Goal: Transaction & Acquisition: Purchase product/service

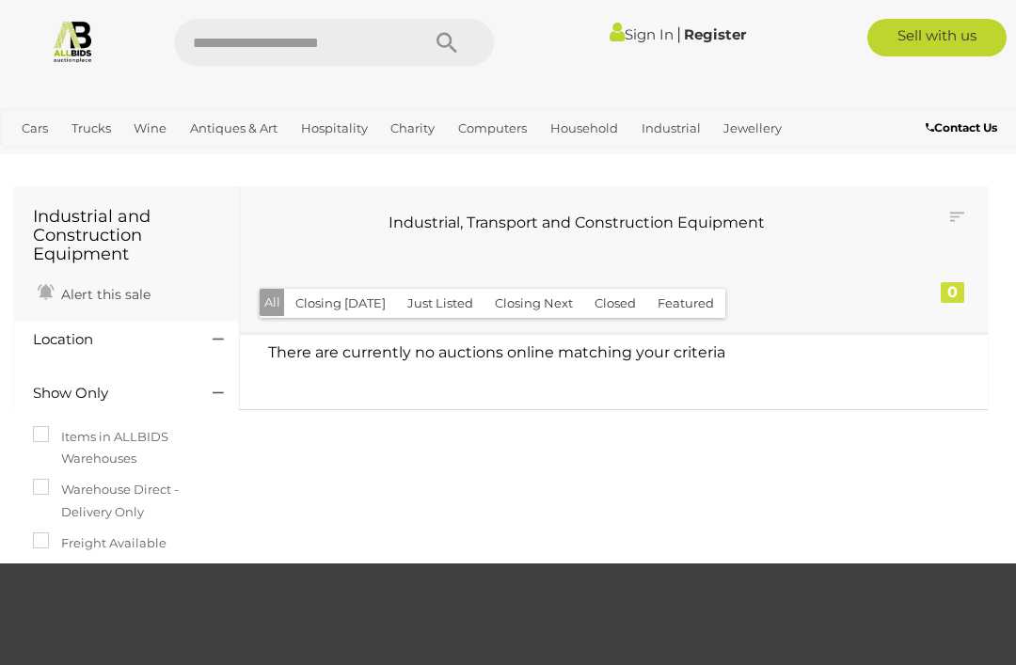
click at [300, 47] on input "text" at bounding box center [287, 42] width 227 height 47
type input "**********"
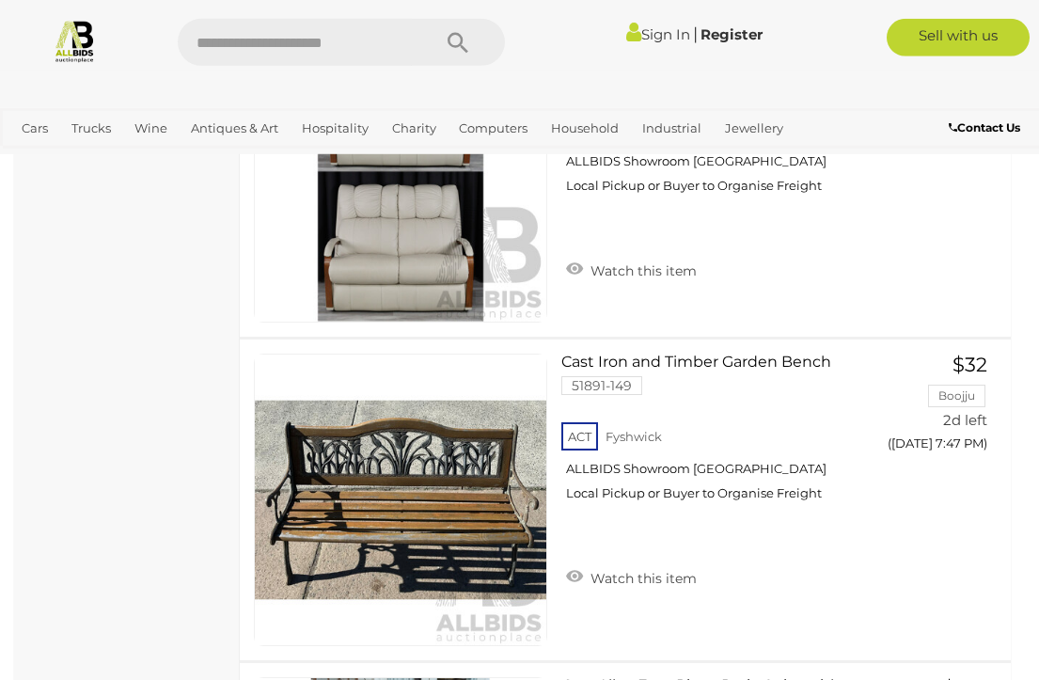
scroll to position [1571, 0]
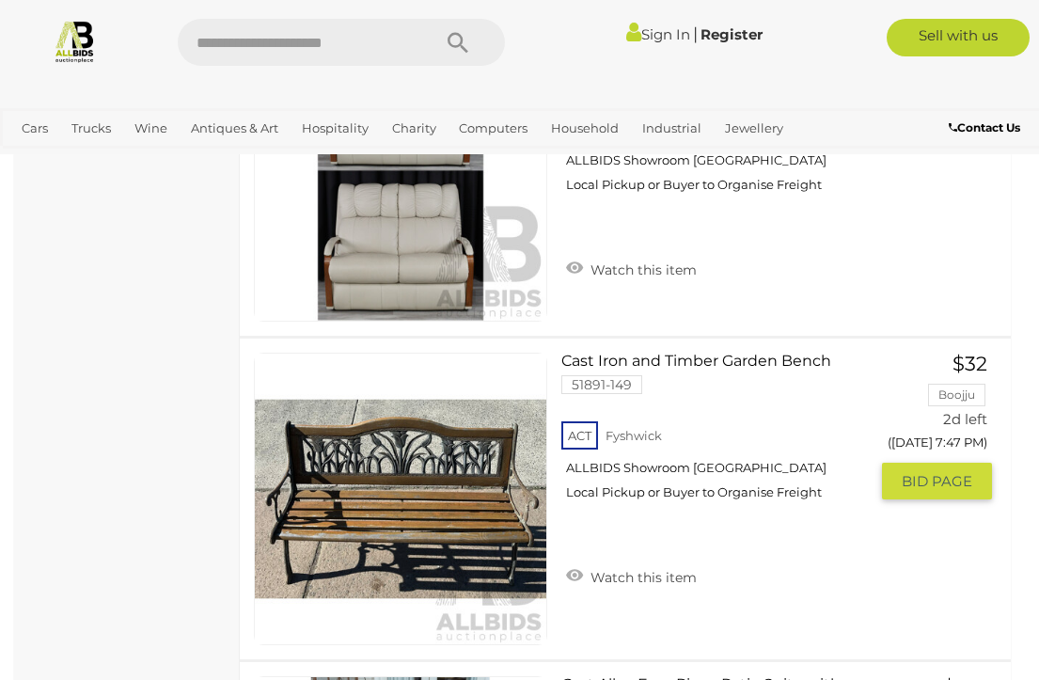
click at [790, 367] on link "Cast Iron and Timber Garden Bench 51891-149 ACT Fyshwick ALLBIDS Showroom Fyshw…" at bounding box center [722, 434] width 293 height 163
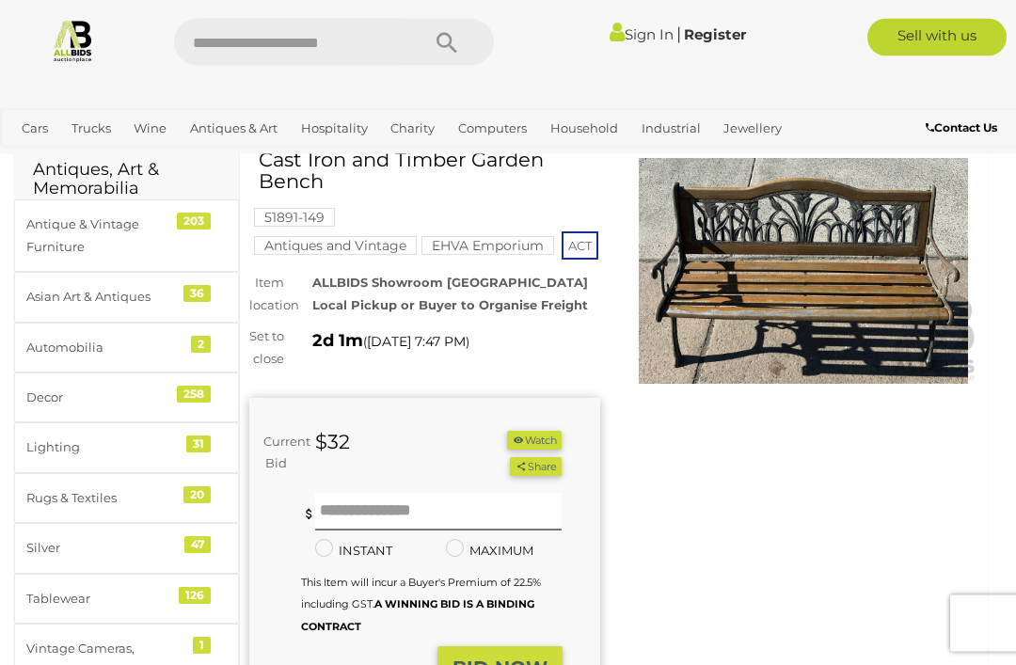
scroll to position [79, 0]
click at [538, 450] on button "Watch" at bounding box center [534, 441] width 55 height 20
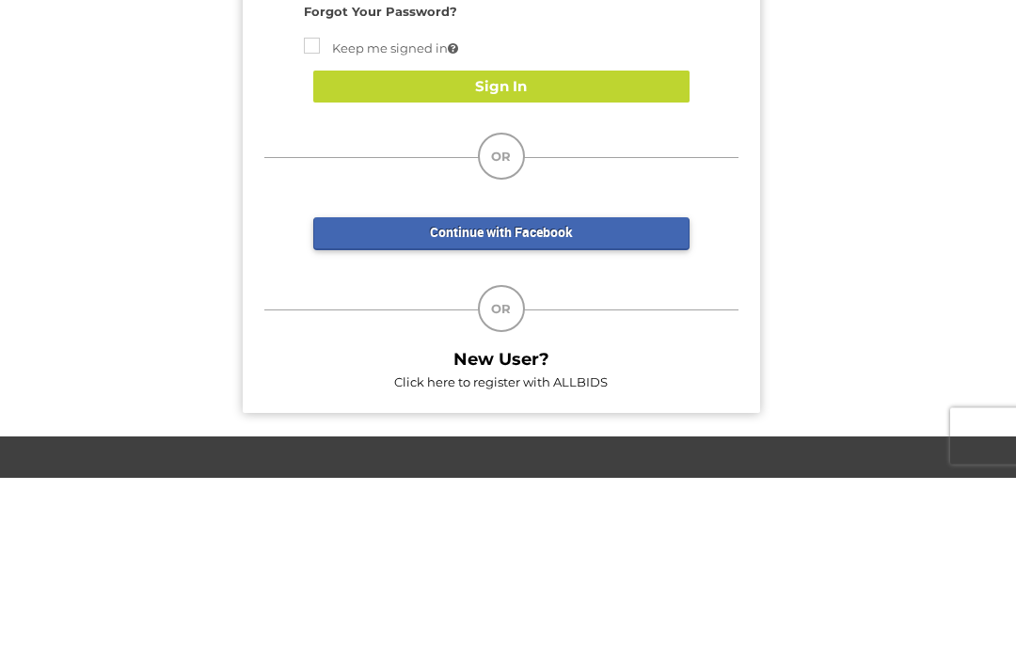
type input "**********"
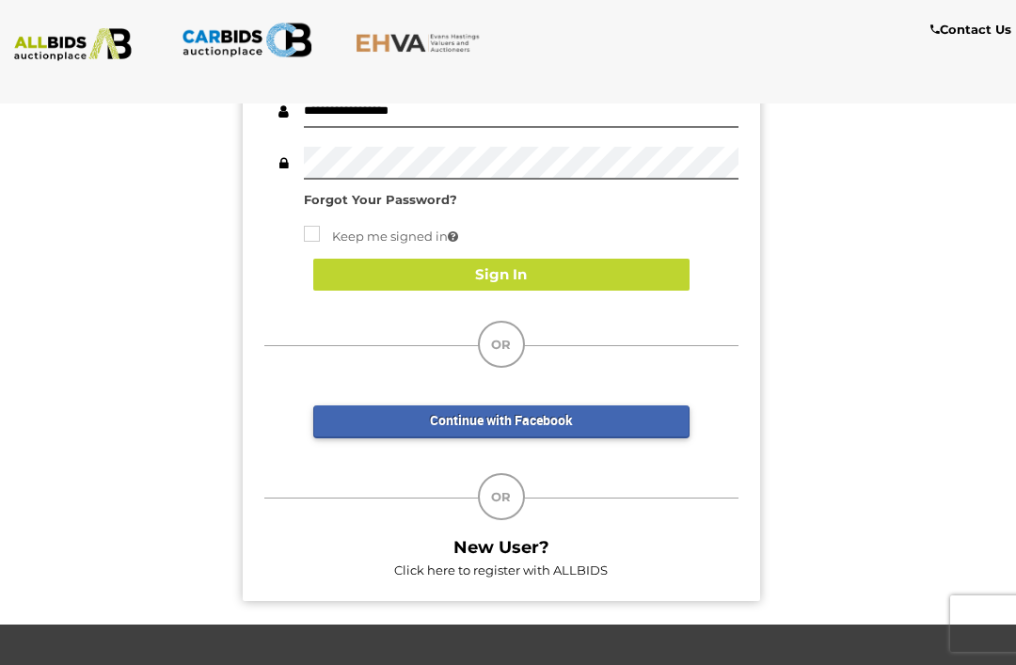
click at [491, 271] on button "Sign In" at bounding box center [501, 275] width 376 height 33
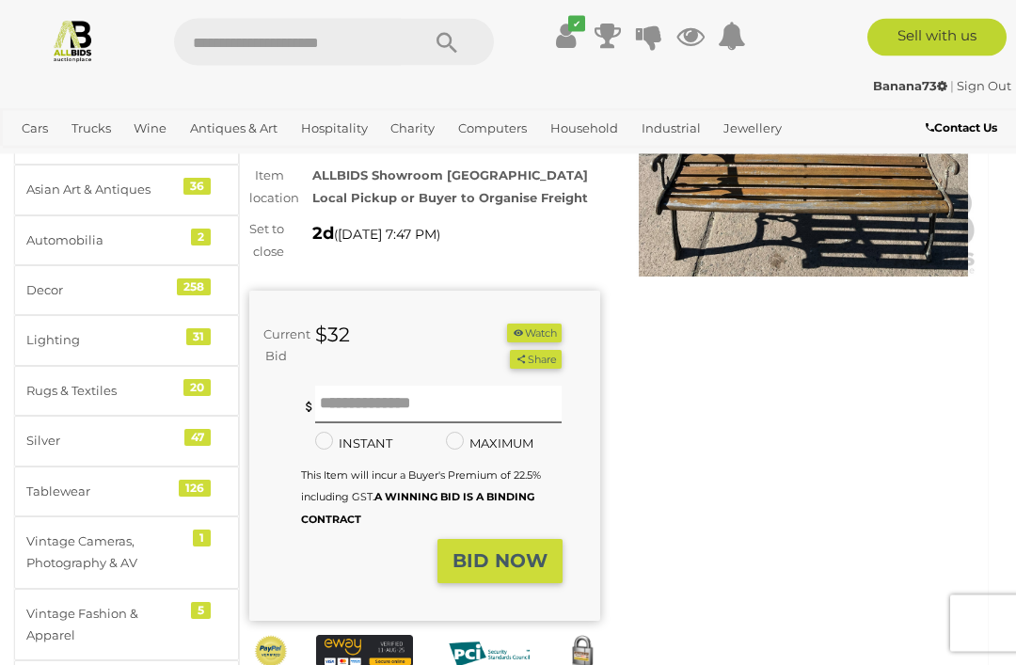
scroll to position [247, 0]
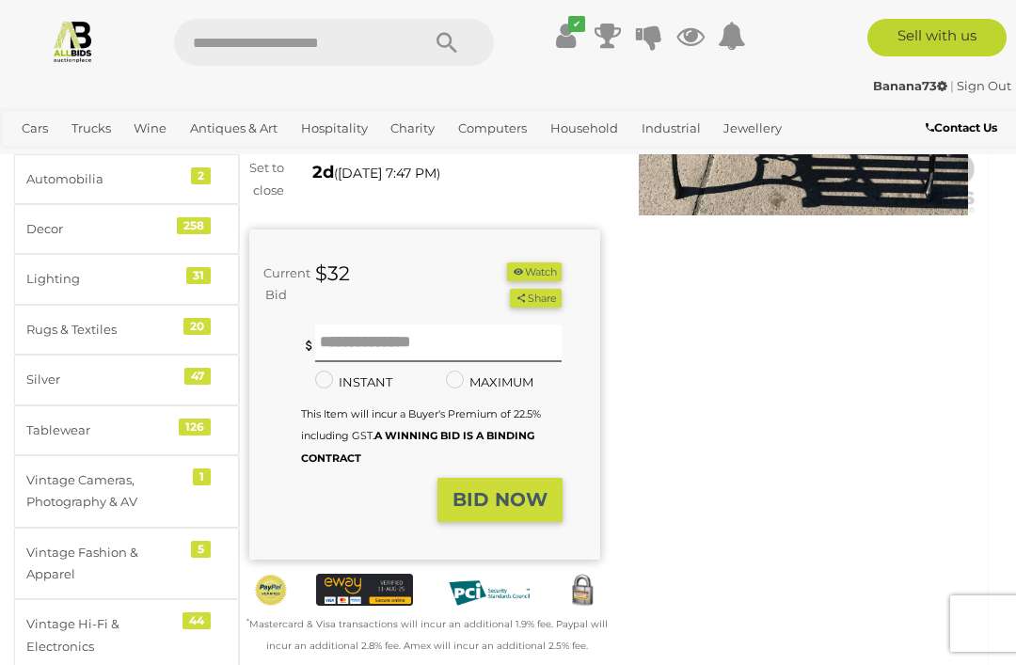
click at [531, 282] on button "Watch" at bounding box center [534, 272] width 55 height 20
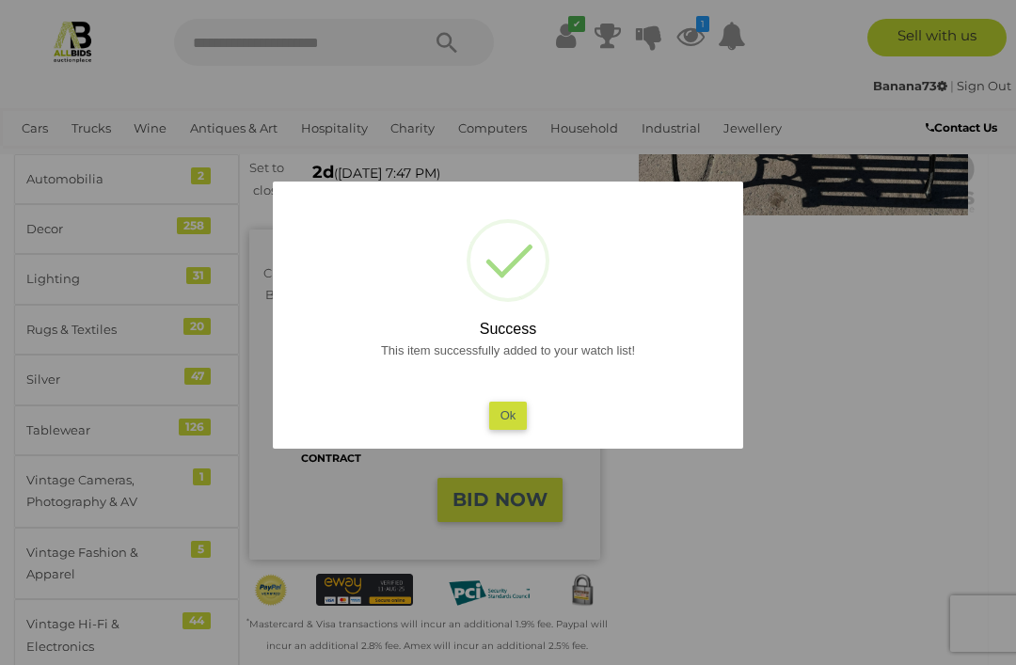
click at [513, 429] on button "Ok" at bounding box center [508, 415] width 39 height 27
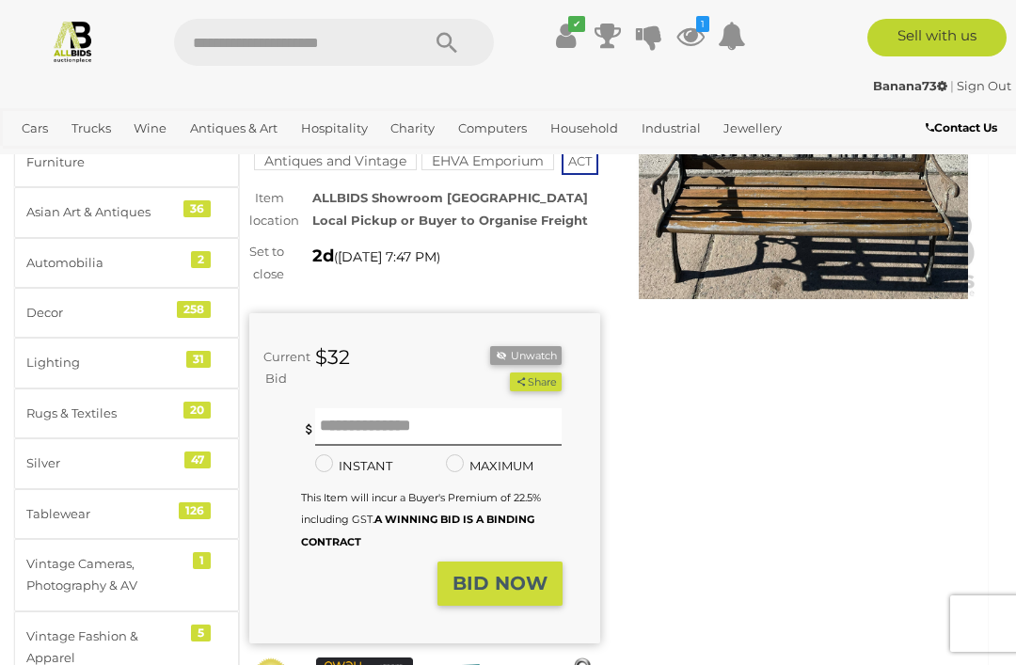
scroll to position [163, 0]
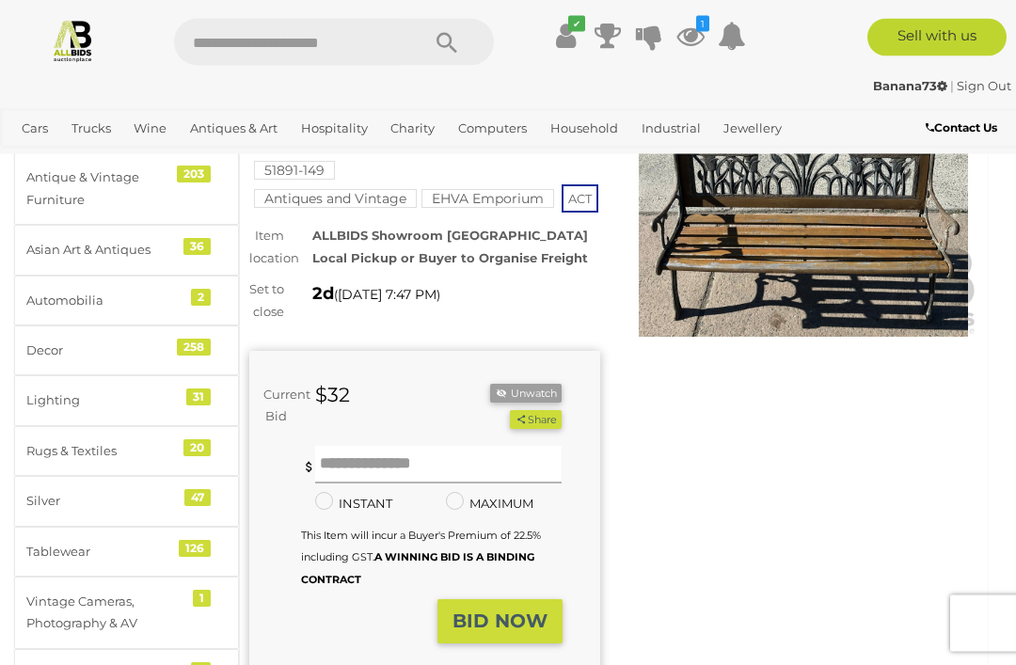
click at [395, 484] on input "text" at bounding box center [438, 466] width 246 height 38
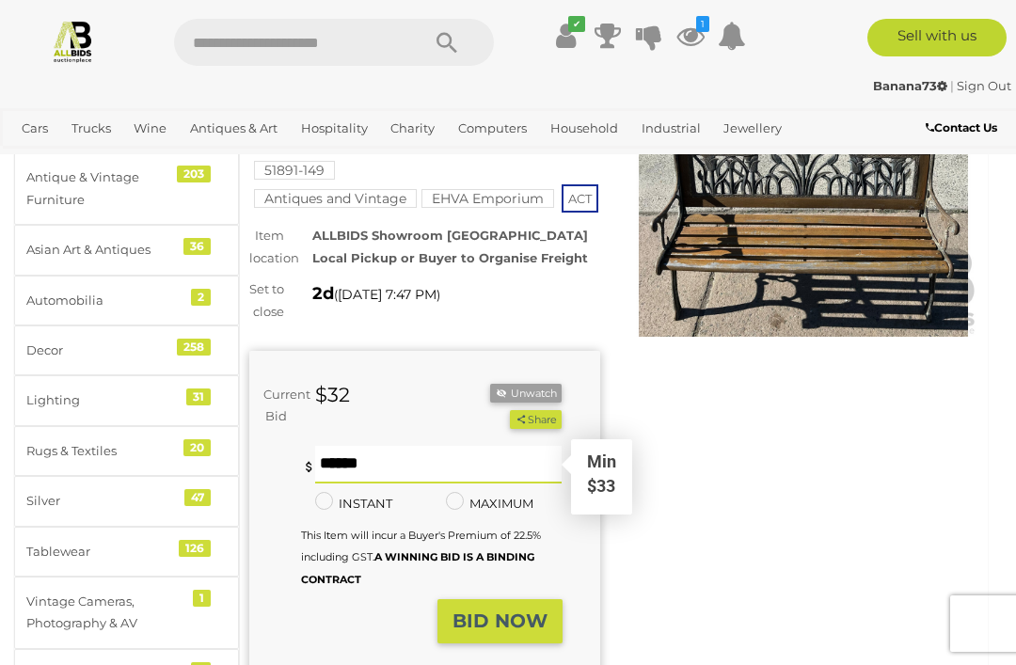
scroll to position [125, 0]
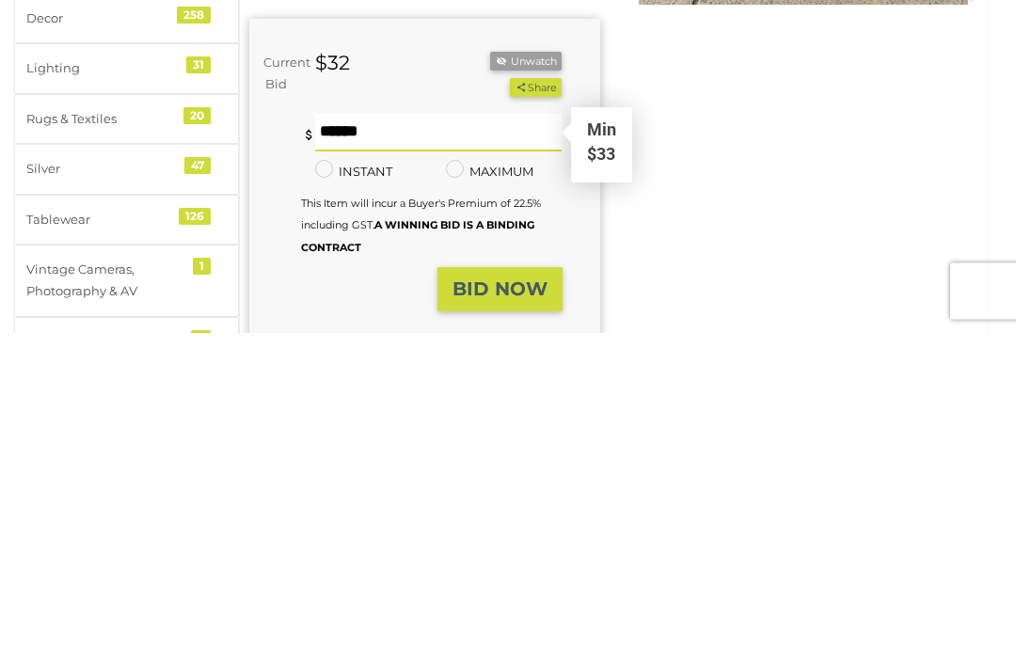
type input "**"
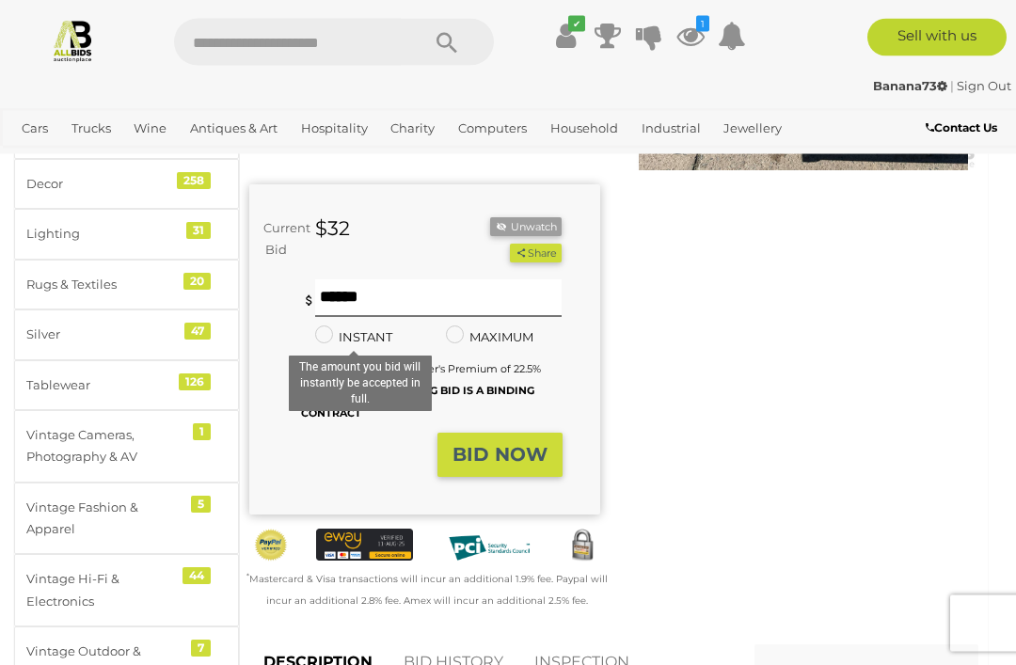
scroll to position [292, 0]
click at [487, 466] on strong "BID NOW" at bounding box center [499, 454] width 95 height 23
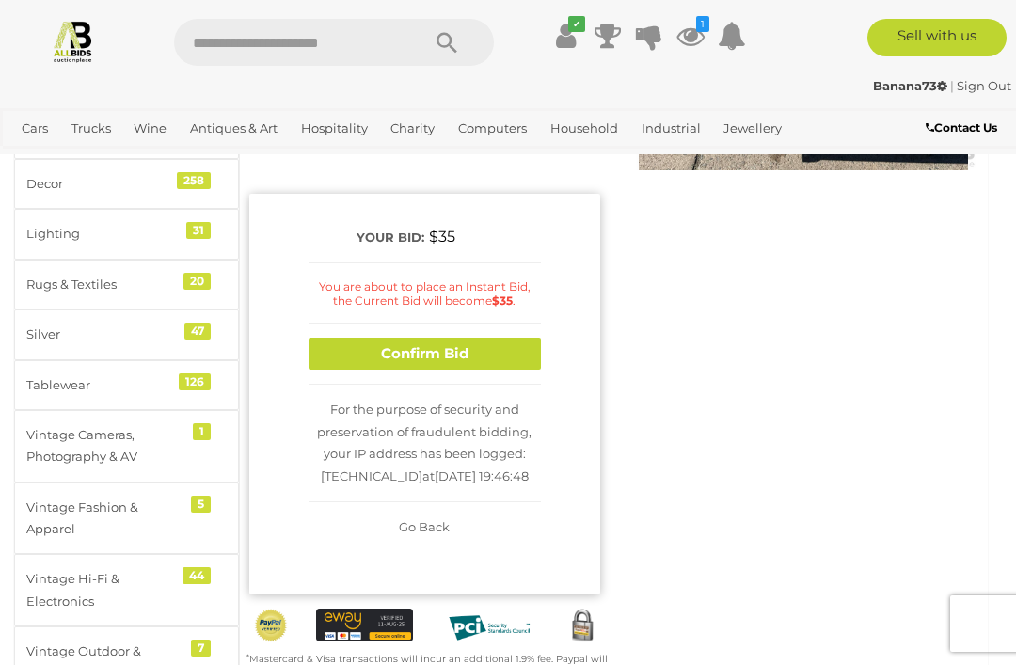
click at [418, 371] on button "Confirm Bid" at bounding box center [424, 354] width 232 height 33
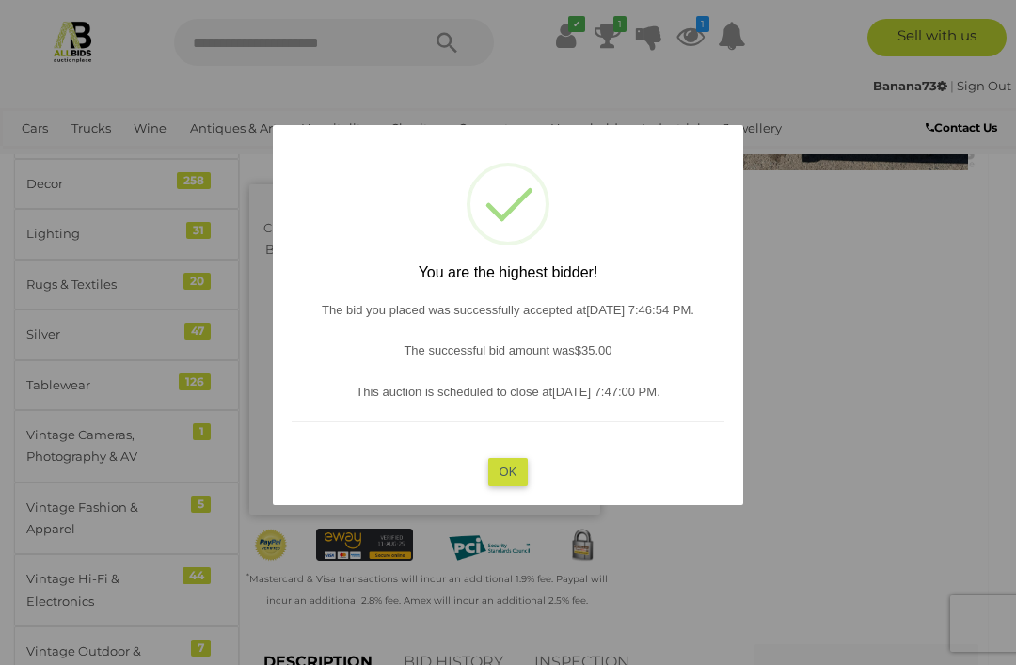
click at [516, 485] on button "OK" at bounding box center [508, 471] width 40 height 27
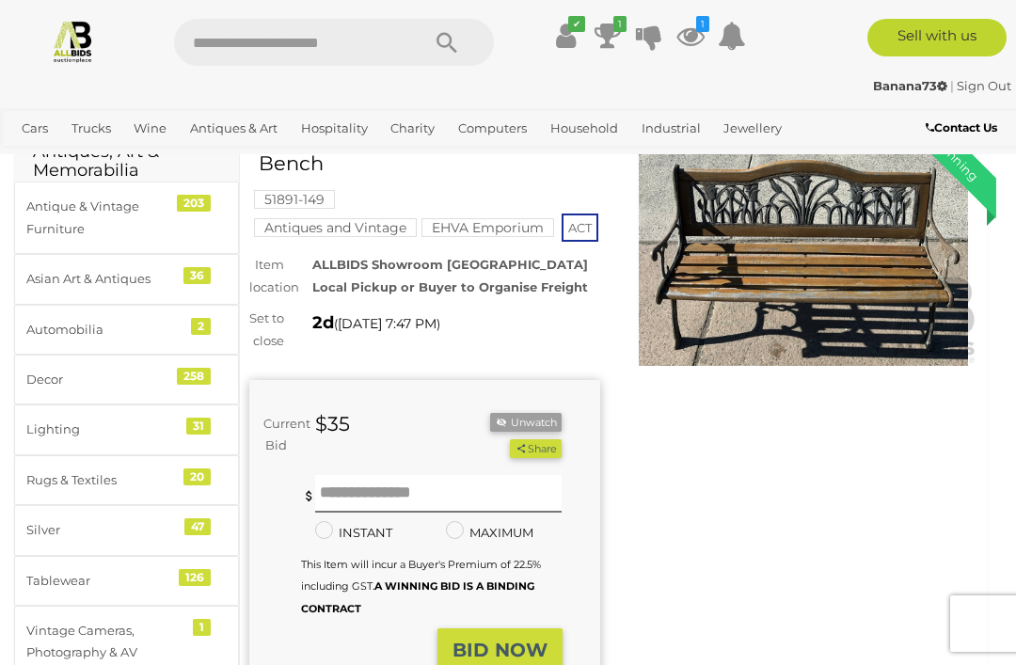
scroll to position [0, 0]
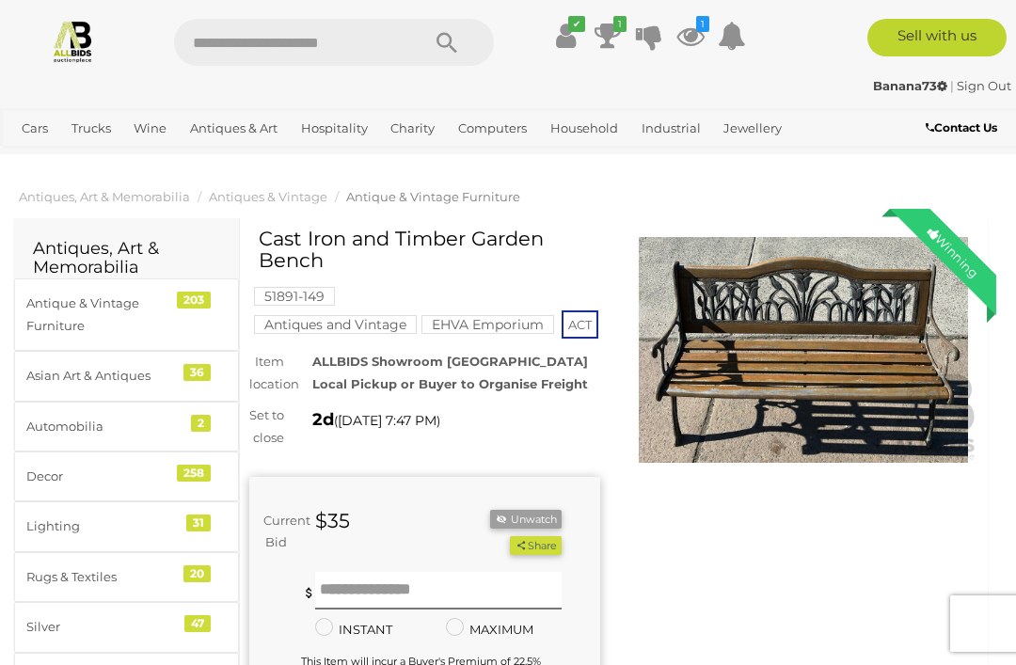
click at [335, 54] on input "text" at bounding box center [287, 42] width 227 height 47
type input "**********"
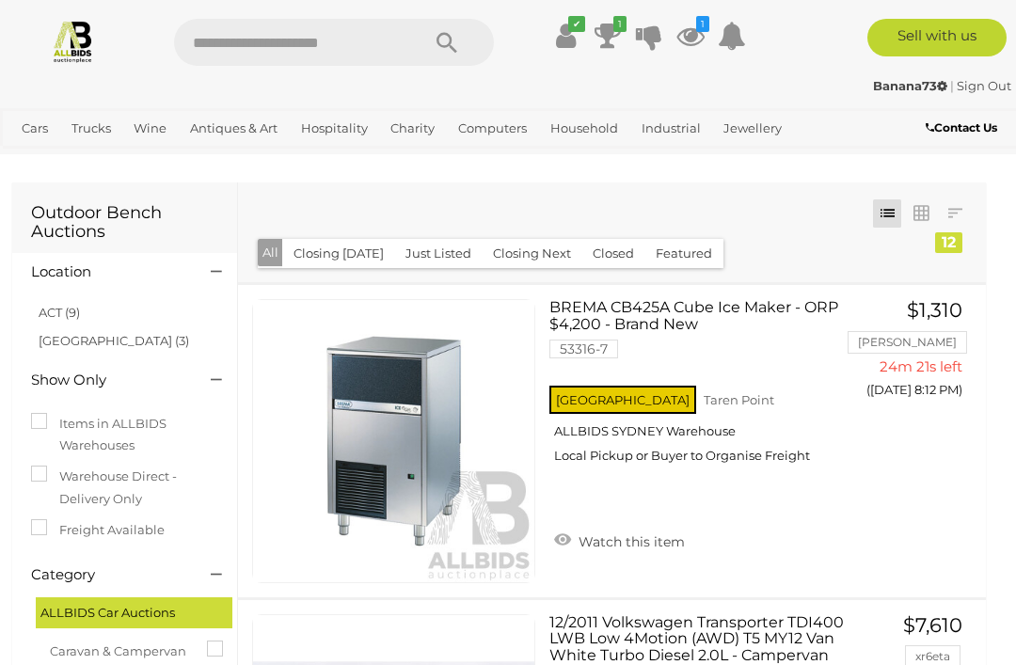
scroll to position [0, 2]
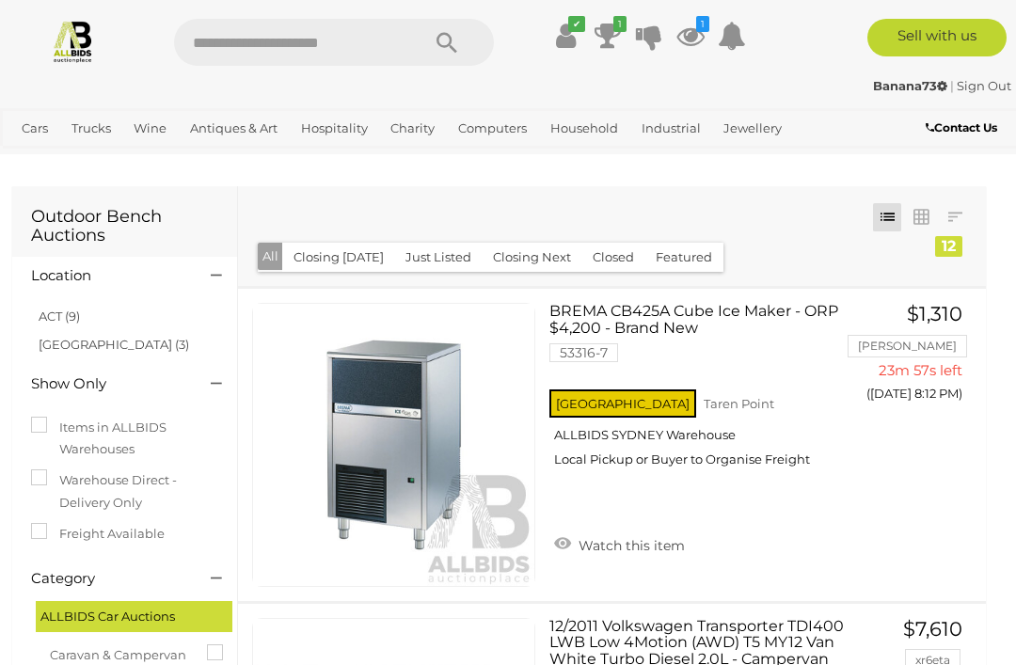
click at [689, 42] on icon at bounding box center [690, 36] width 28 height 34
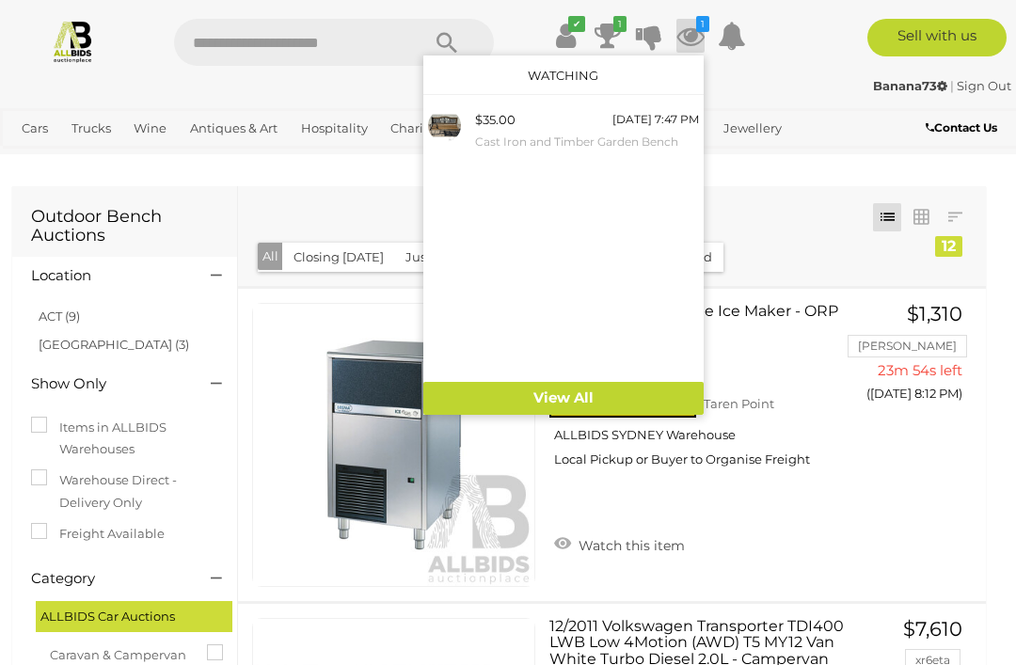
click at [563, 409] on link "View All" at bounding box center [563, 398] width 280 height 33
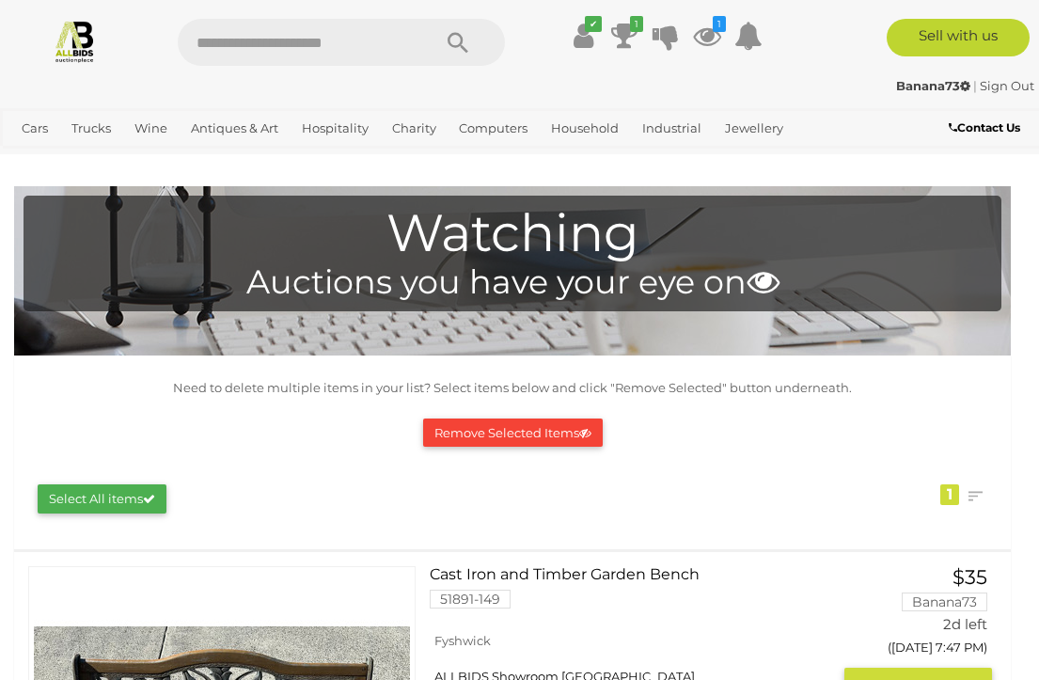
click at [718, 35] on icon at bounding box center [707, 36] width 28 height 34
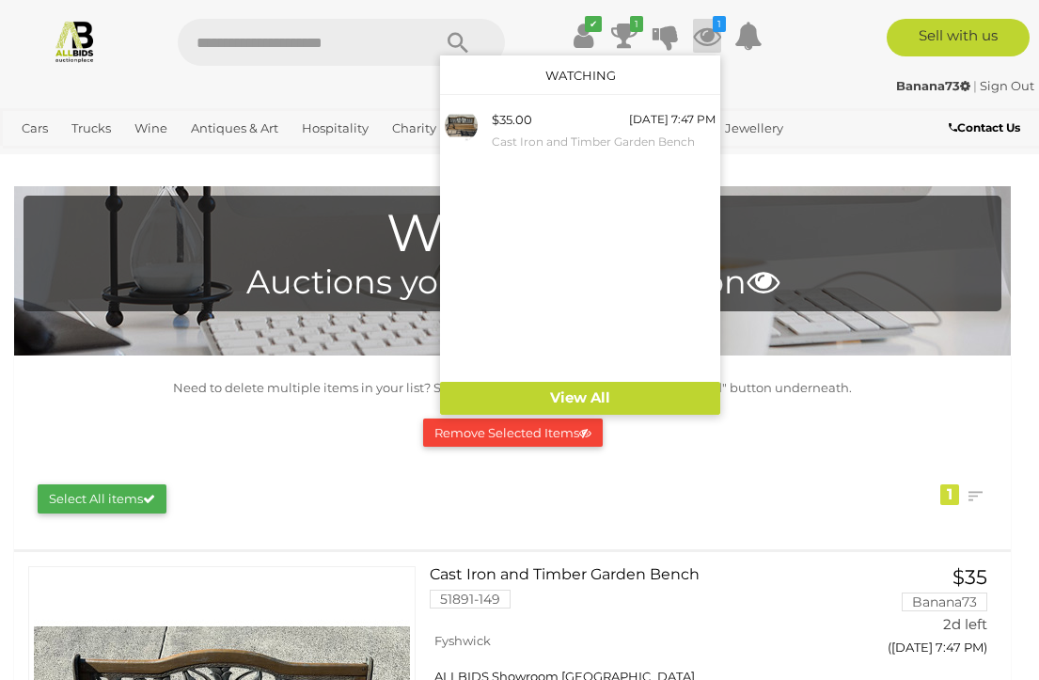
click at [525, 133] on small "Cast Iron and Timber Garden Bench" at bounding box center [604, 142] width 224 height 21
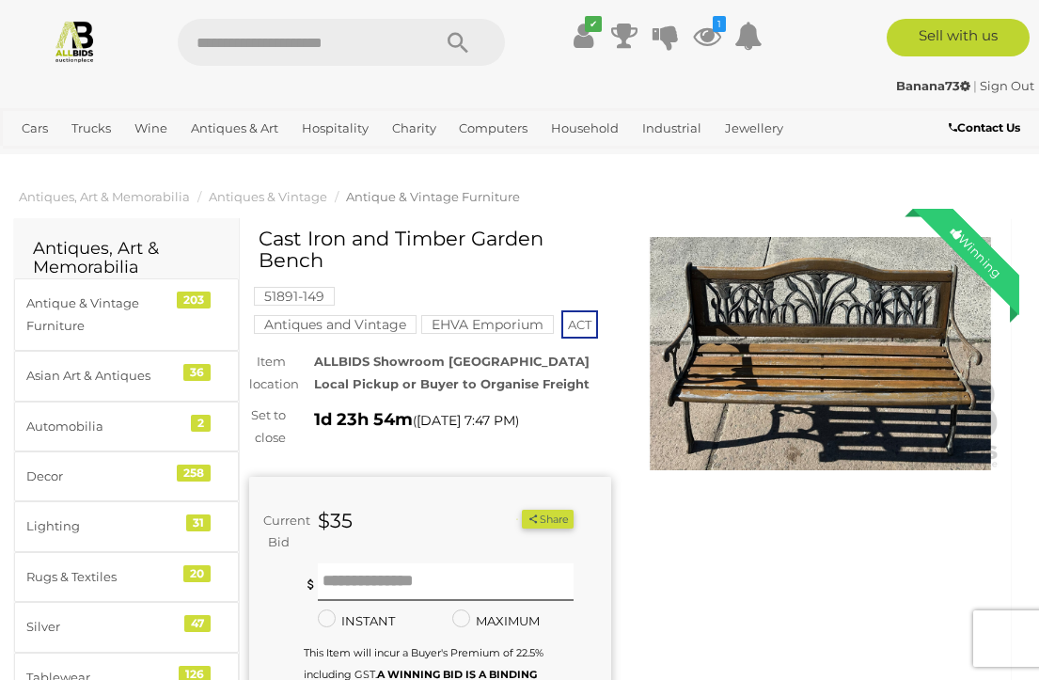
scroll to position [3, 0]
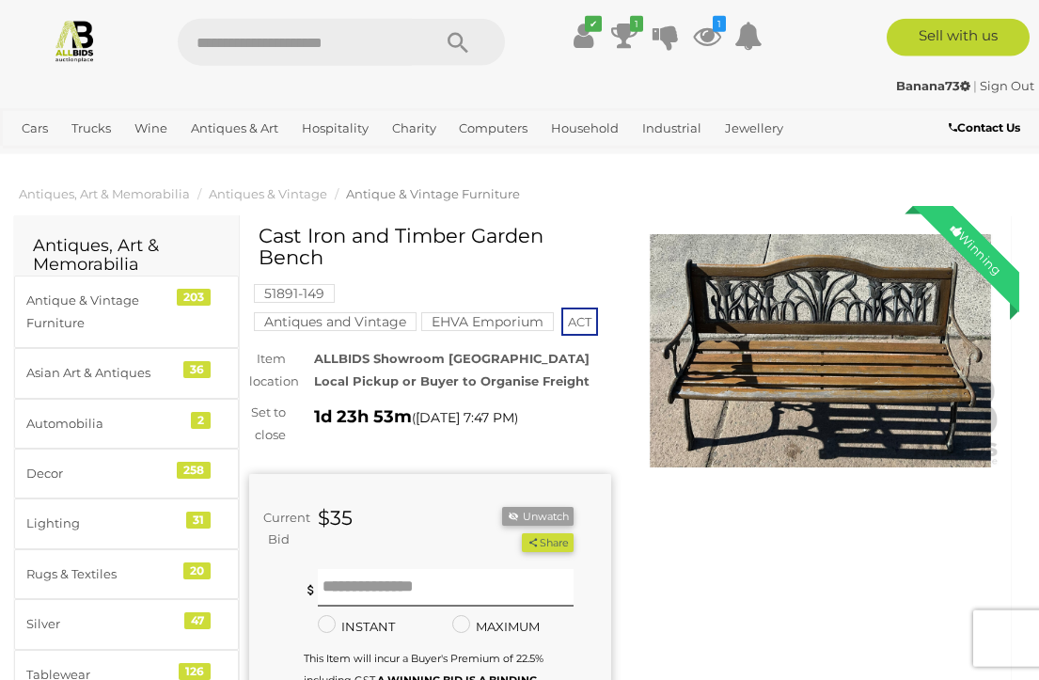
click at [55, 489] on link "Decor 258" at bounding box center [126, 474] width 225 height 50
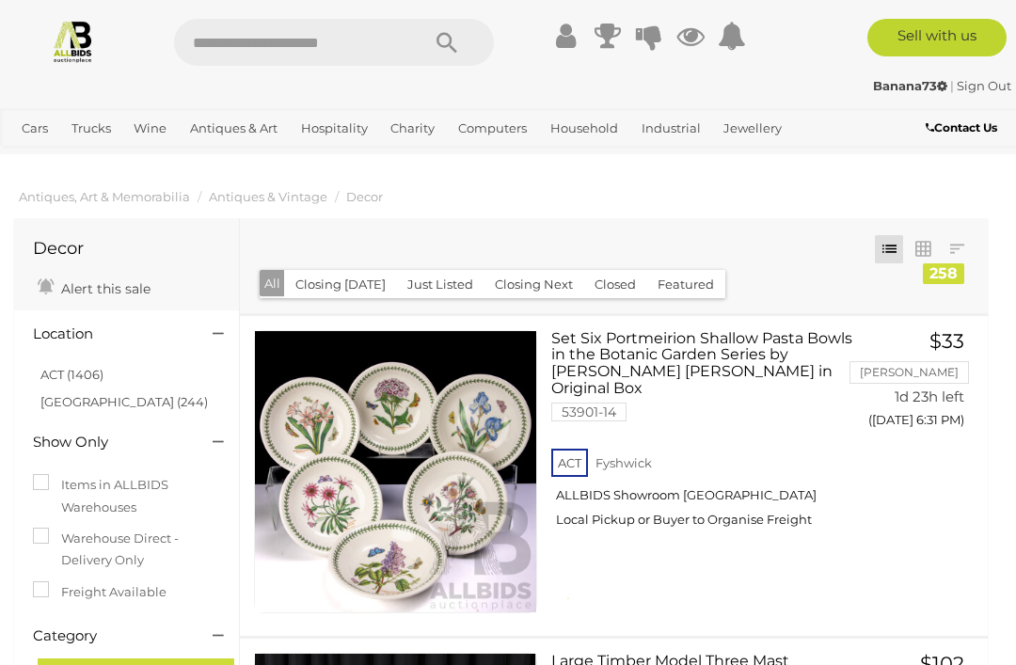
click at [73, 377] on link "ACT (1406)" at bounding box center [71, 374] width 63 height 15
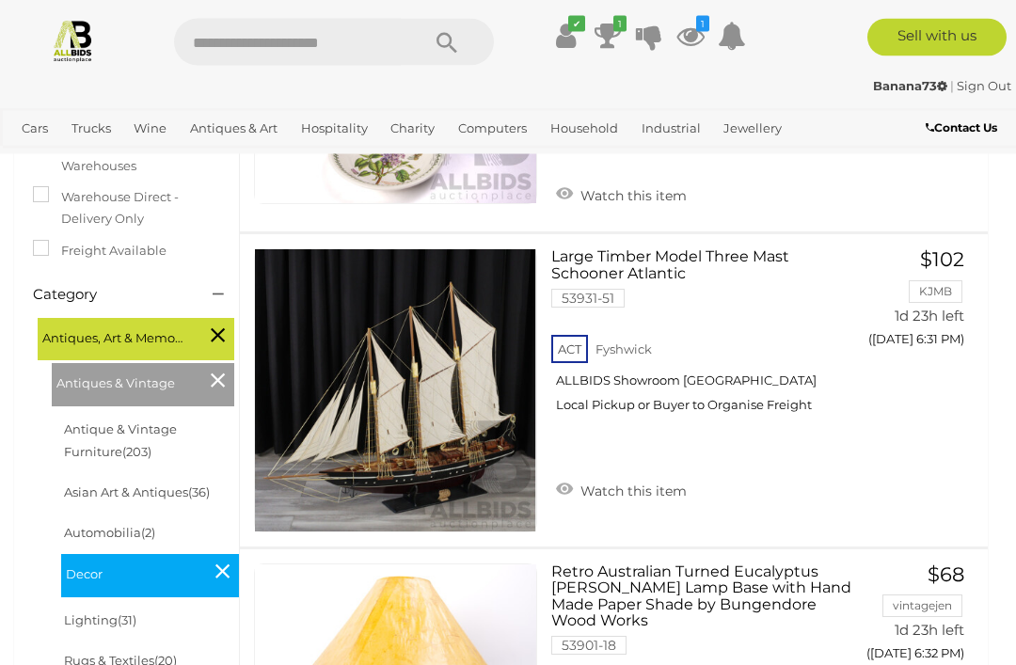
scroll to position [409, 0]
click at [446, 406] on img at bounding box center [395, 389] width 281 height 281
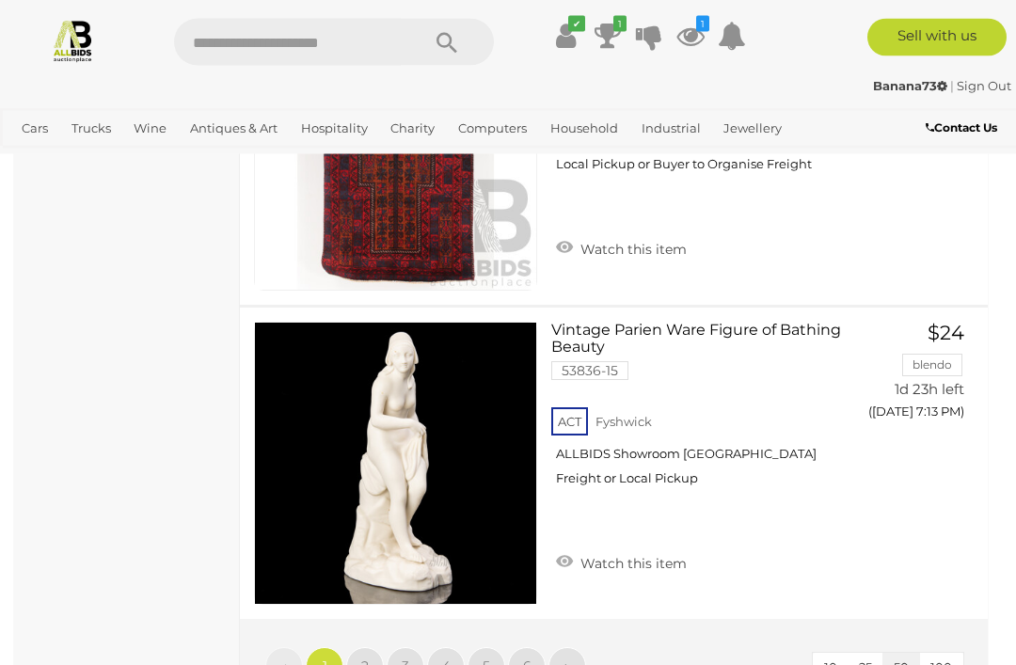
scroll to position [15667, 0]
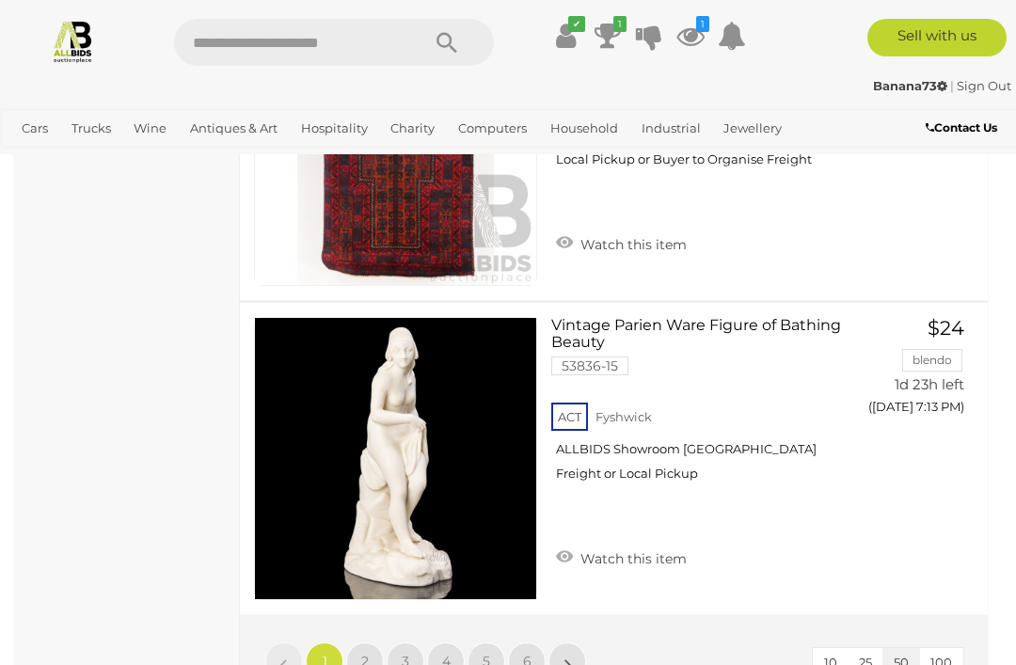
click at [378, 642] on link "2" at bounding box center [365, 661] width 38 height 38
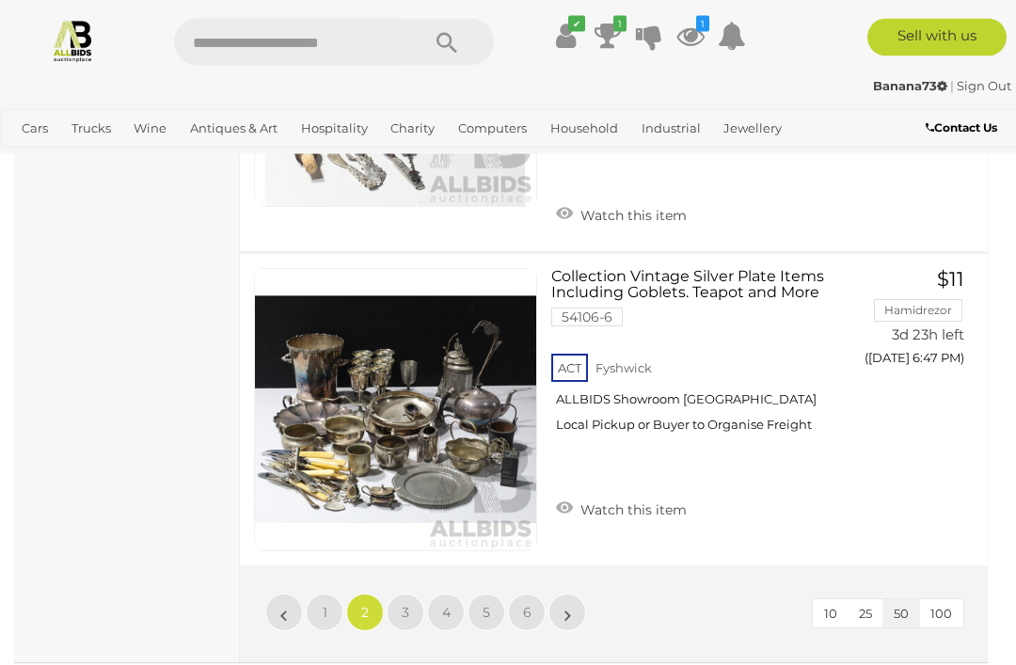
scroll to position [15659, 0]
click at [416, 593] on link "3" at bounding box center [406, 612] width 38 height 38
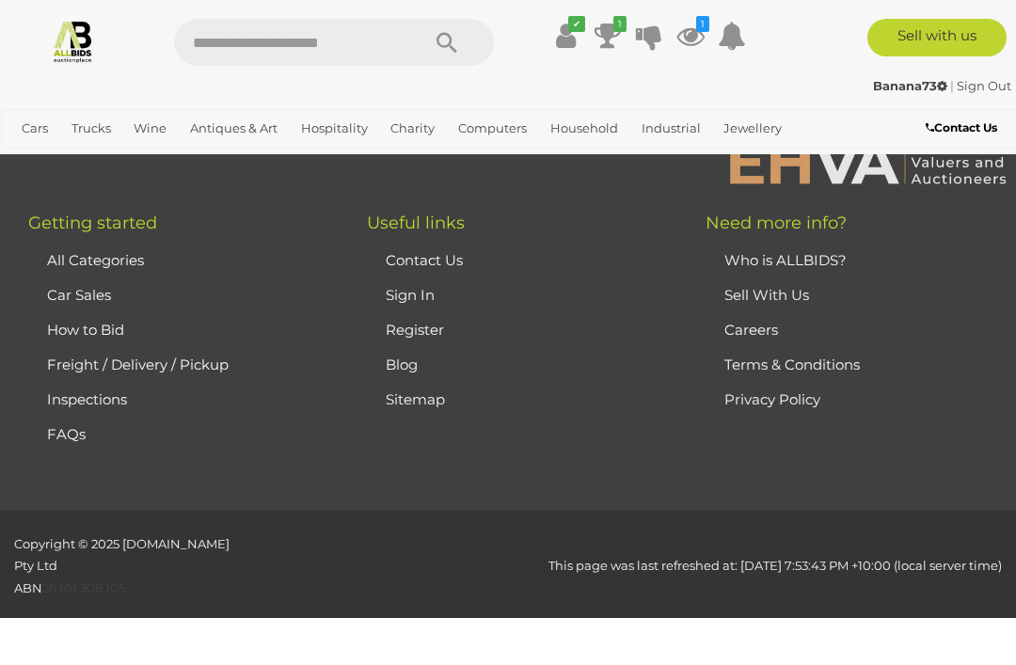
scroll to position [124, 0]
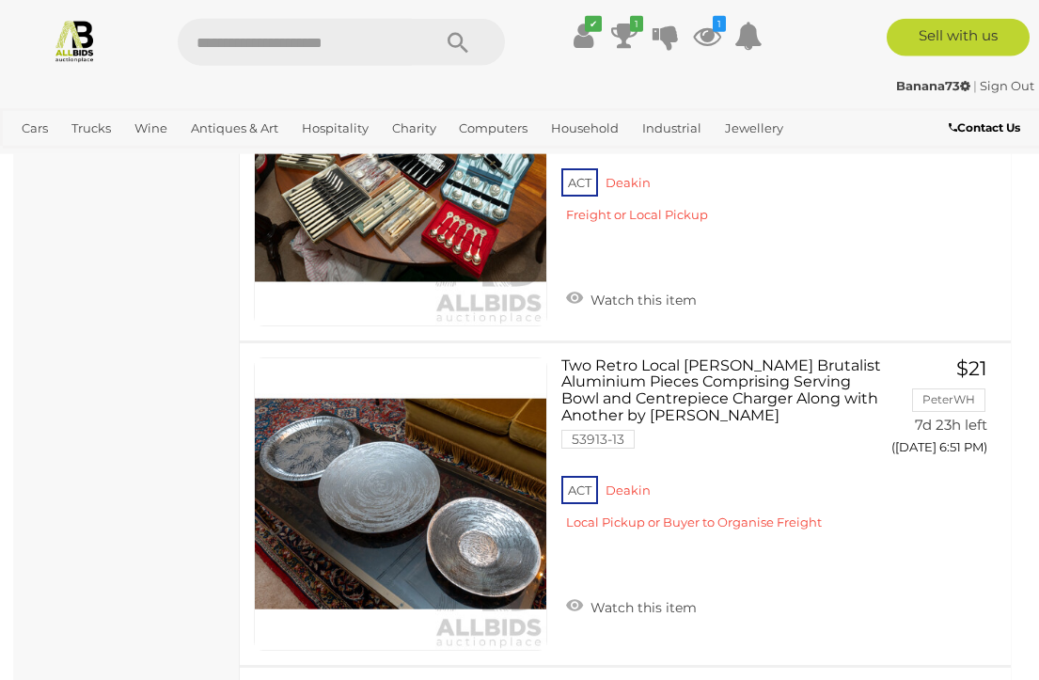
scroll to position [11020, 0]
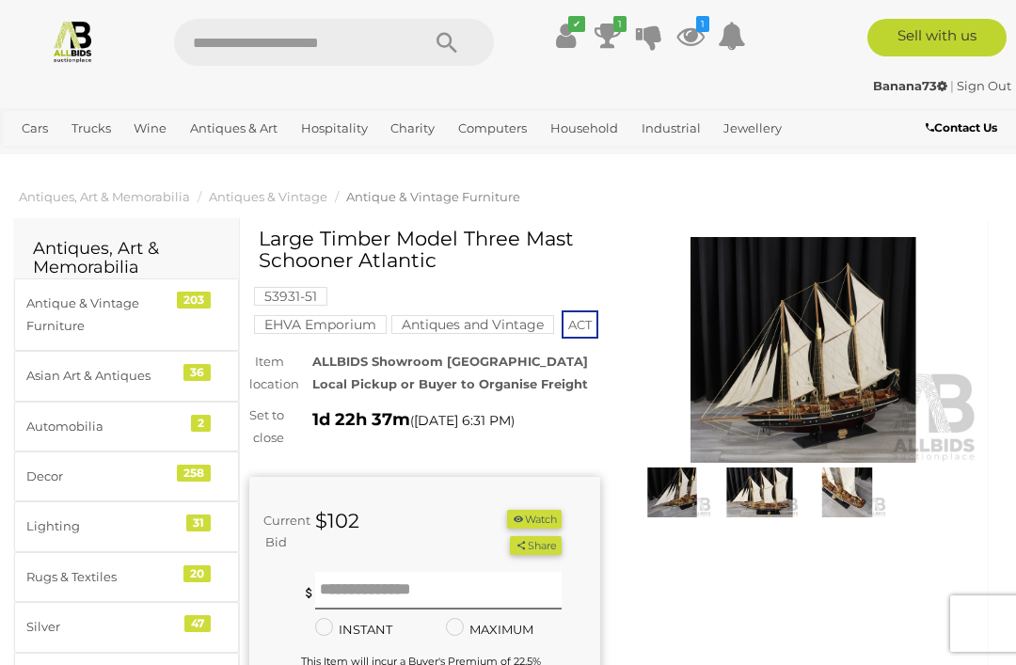
click at [835, 425] on img at bounding box center [803, 350] width 351 height 226
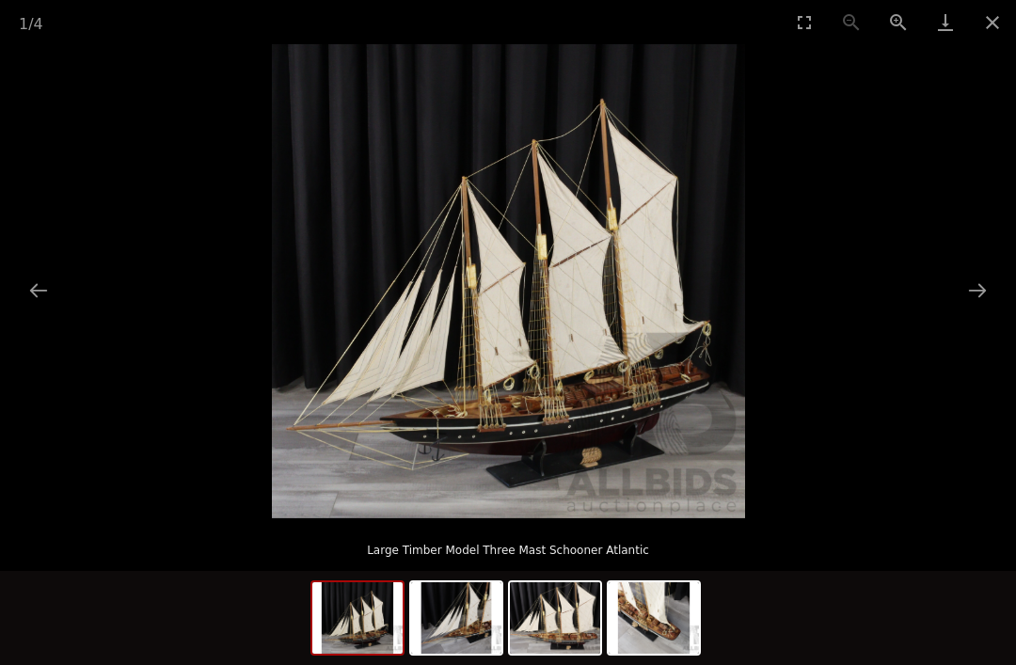
click at [979, 297] on button "Next slide" at bounding box center [976, 290] width 39 height 37
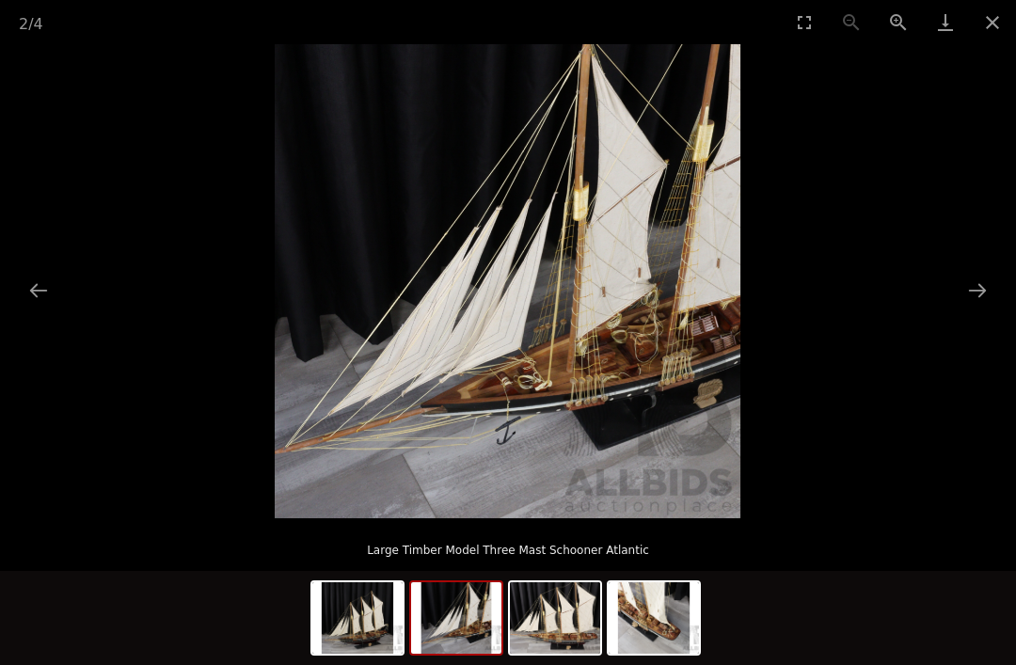
click at [970, 305] on button "Next slide" at bounding box center [976, 290] width 39 height 37
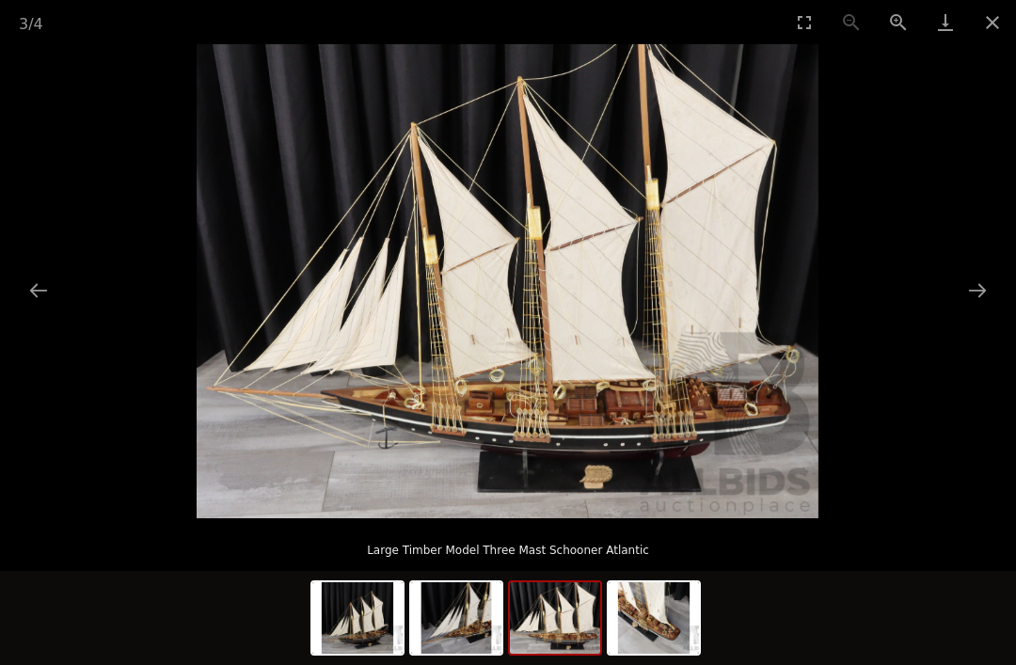
click at [967, 308] on picture at bounding box center [508, 281] width 1016 height 474
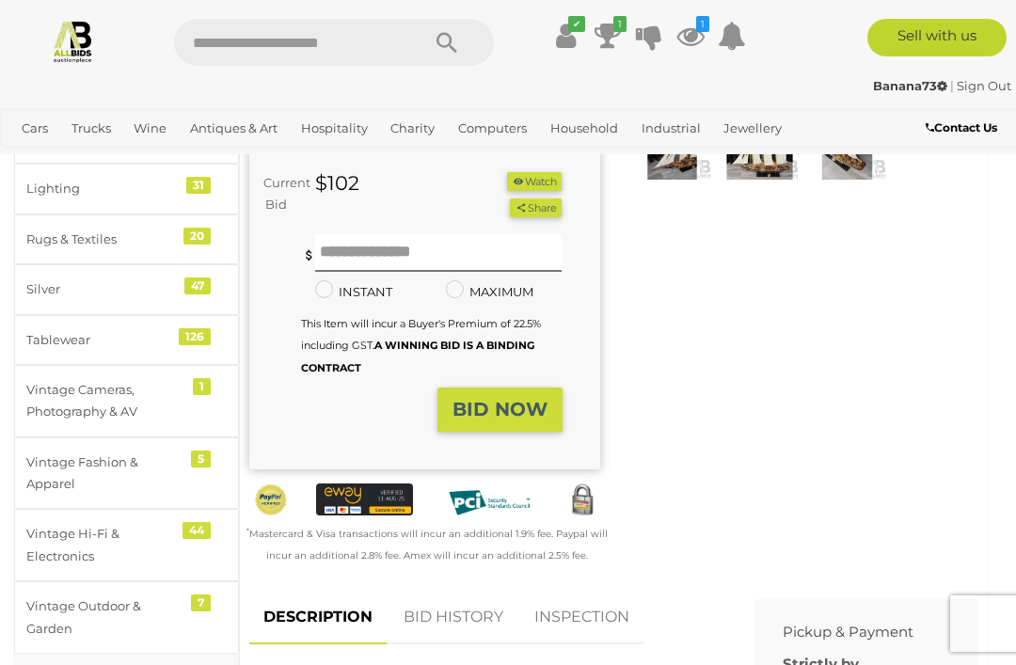
scroll to position [310, 0]
